Goal: Find contact information: Find contact information

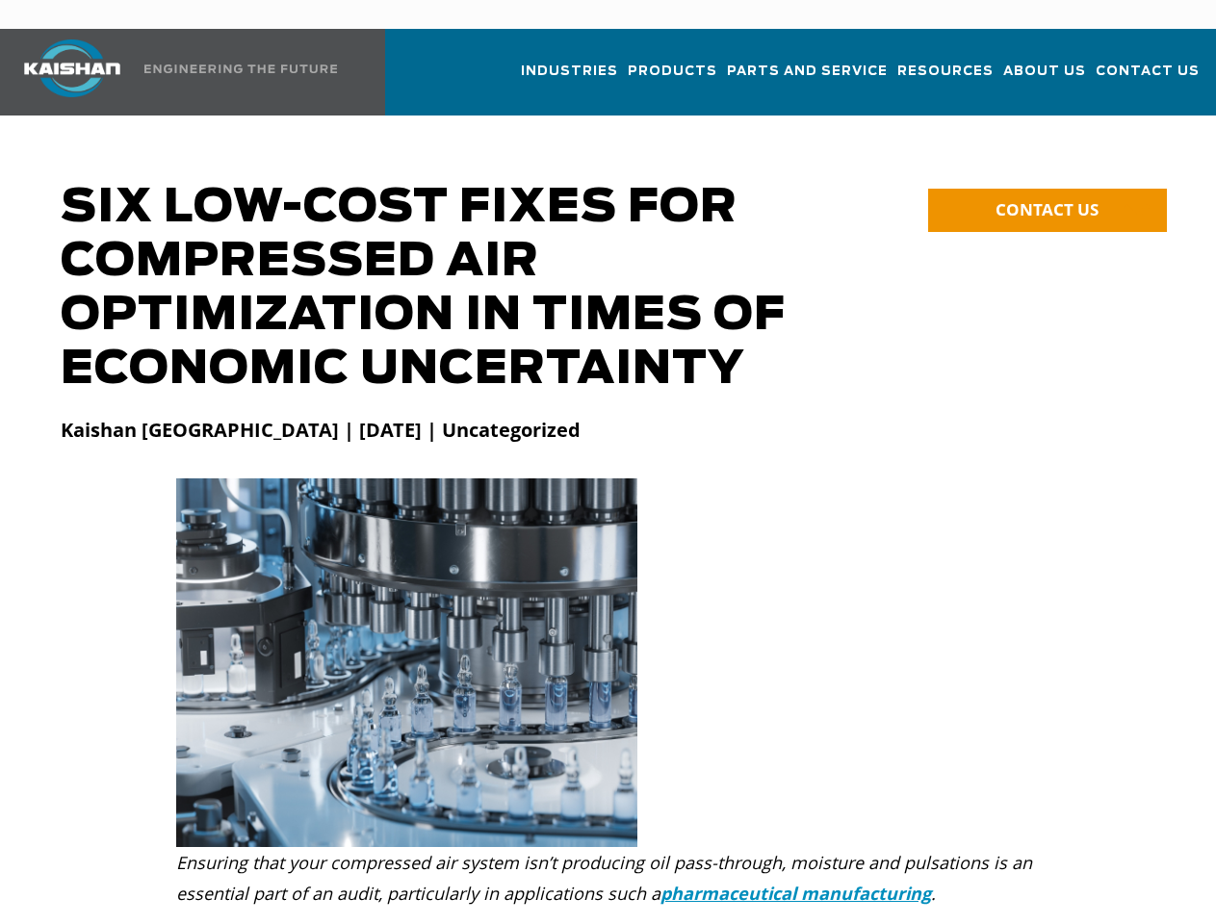
click at [608, 479] on img at bounding box center [406, 663] width 461 height 369
click at [1048, 198] on span "CONTACT US" at bounding box center [1047, 209] width 103 height 22
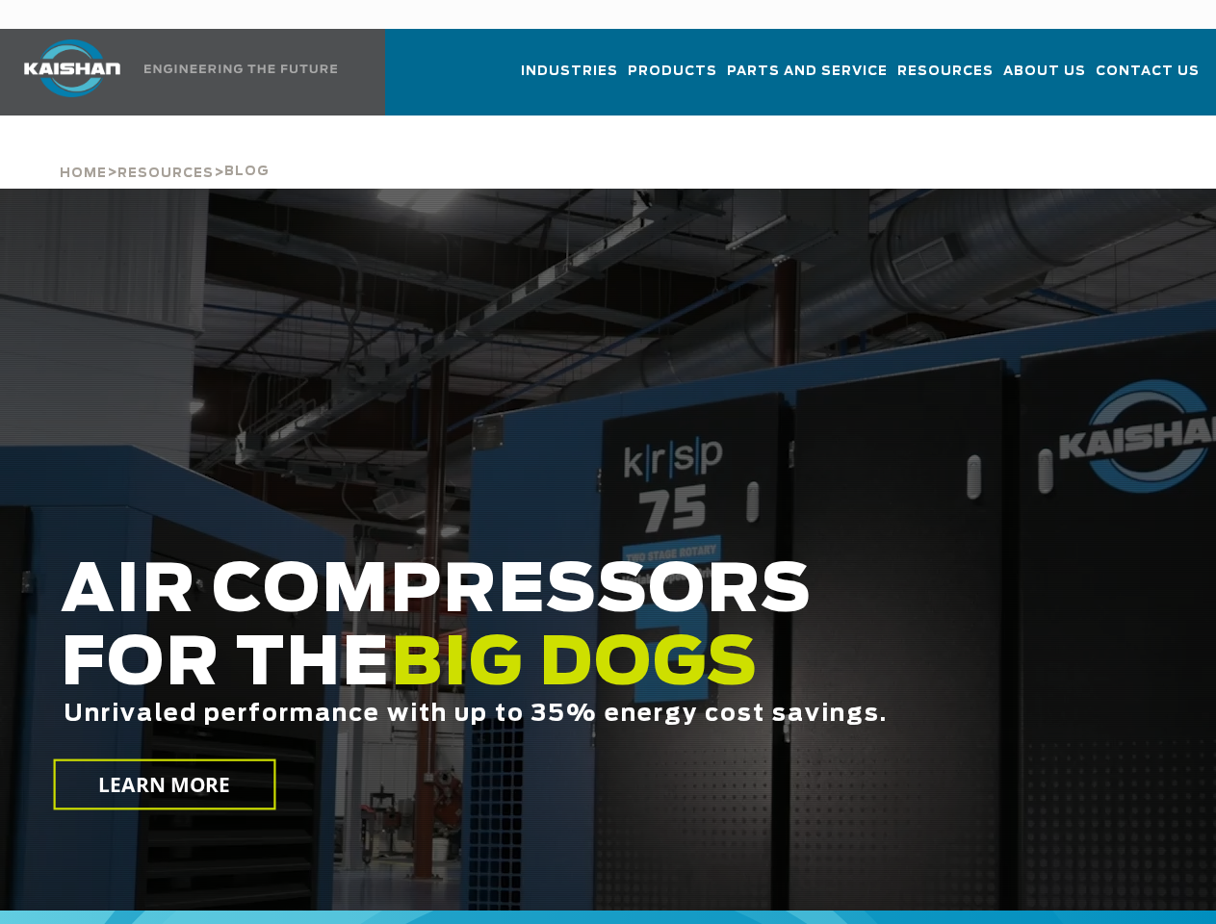
click at [608, 462] on div at bounding box center [608, 550] width 1216 height 722
